Goal: Task Accomplishment & Management: Use online tool/utility

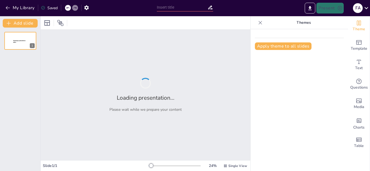
type input "Fiesta [PERSON_NAME]: Conceptos Innovadores para una Experiencia Inolvidable"
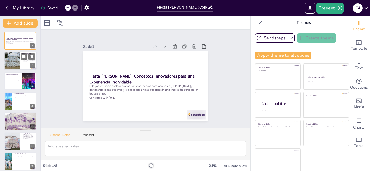
click at [17, 59] on div at bounding box center [12, 61] width 18 height 18
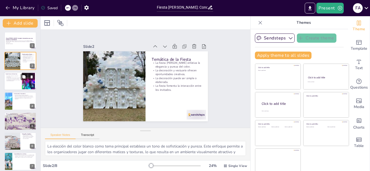
click at [18, 80] on p "Las experiencias interactivas son un gran tema de conversación." at bounding box center [13, 81] width 15 height 2
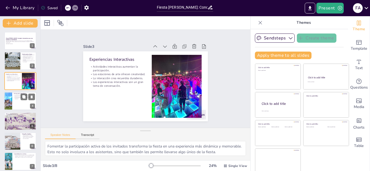
click at [18, 100] on div at bounding box center [20, 101] width 32 height 18
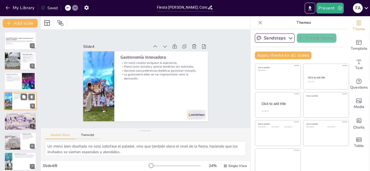
scroll to position [2, 0]
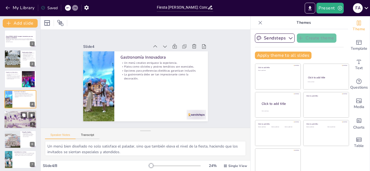
click at [18, 120] on div at bounding box center [20, 120] width 32 height 22
type textarea "La elección de la música puede hacer o deshacer un evento. Un buen DJ o banda p…"
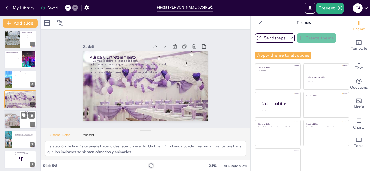
scroll to position [24, 0]
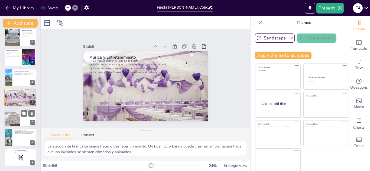
click at [15, 119] on div at bounding box center [12, 117] width 18 height 18
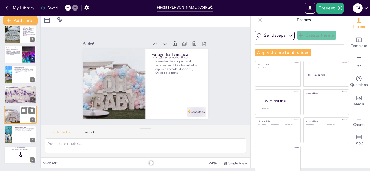
scroll to position [3, 0]
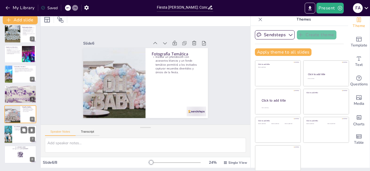
click at [17, 133] on div at bounding box center [20, 135] width 32 height 18
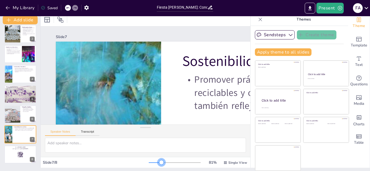
click at [154, 162] on div at bounding box center [175, 163] width 52 height 4
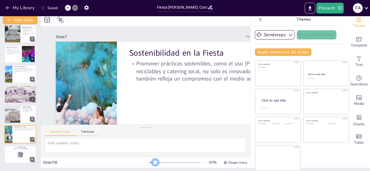
click at [149, 163] on div at bounding box center [152, 163] width 6 height 1
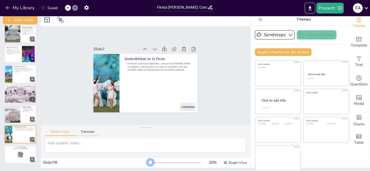
click at [149, 163] on div at bounding box center [175, 163] width 52 height 4
click at [309, 7] on icon "Export to PowerPoint" at bounding box center [310, 8] width 6 height 6
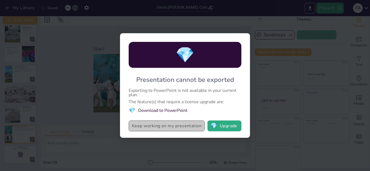
click at [168, 125] on button "Keep working on my presentation" at bounding box center [167, 126] width 76 height 11
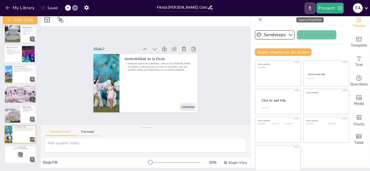
click at [308, 7] on icon "Export to PowerPoint" at bounding box center [310, 8] width 6 height 6
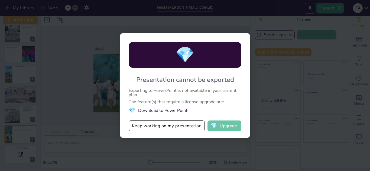
click at [227, 125] on button "💎 Upgrade" at bounding box center [224, 126] width 34 height 11
